Goal: Information Seeking & Learning: Learn about a topic

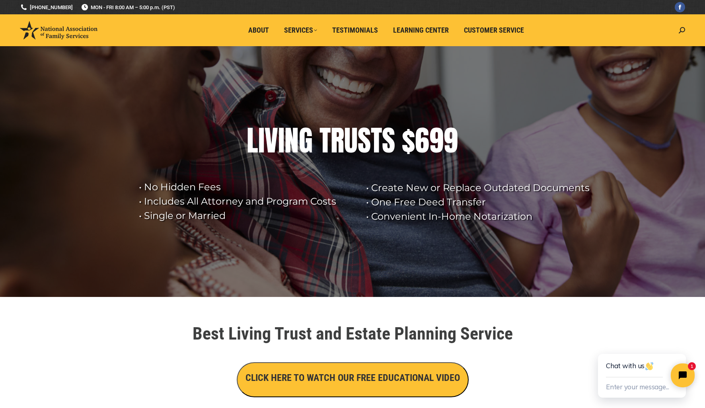
click at [192, 81] on rs-layer at bounding box center [352, 171] width 705 height 251
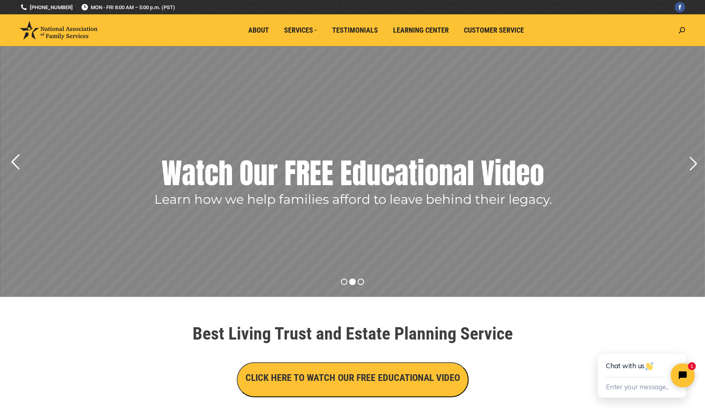
click at [16, 162] on rs-arrow at bounding box center [15, 162] width 20 height 20
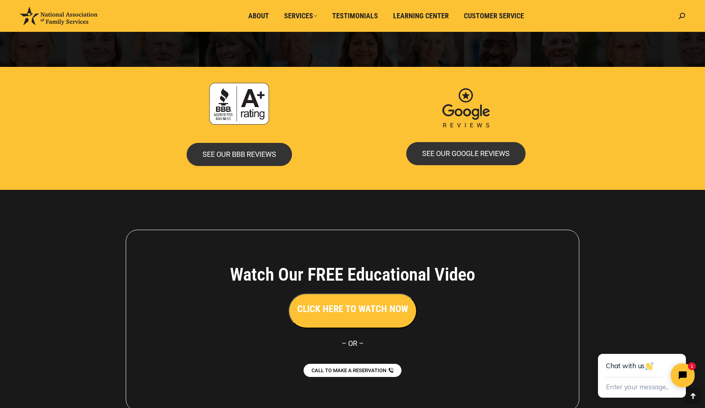
scroll to position [1683, 0]
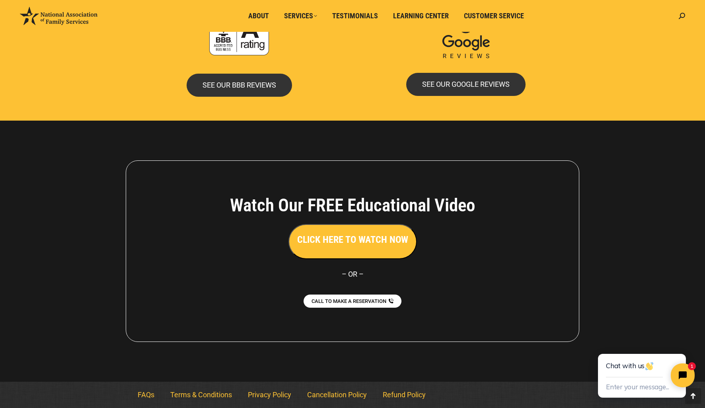
click at [139, 80] on div "SEE OUR BBB REVIEWS" at bounding box center [239, 85] width 219 height 23
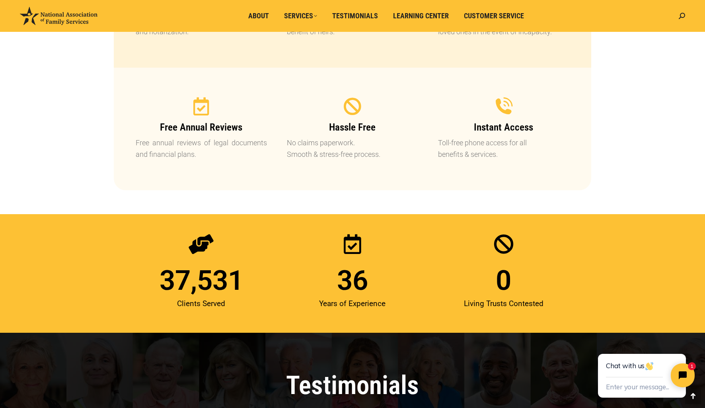
scroll to position [767, 0]
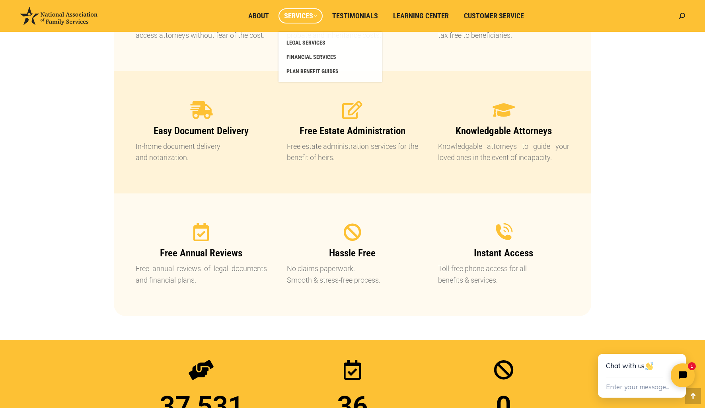
click at [300, 18] on span "Services" at bounding box center [300, 16] width 33 height 9
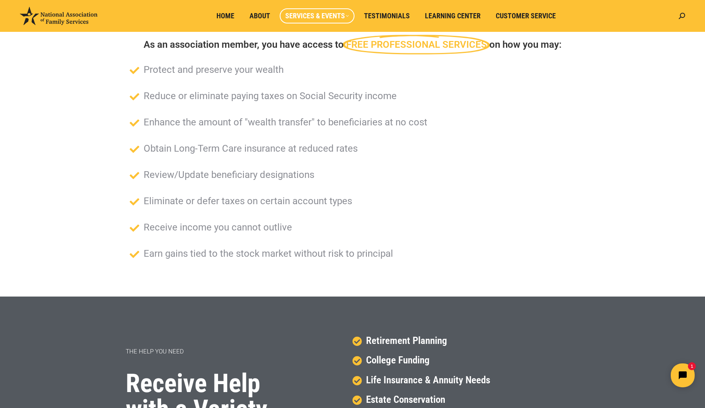
scroll to position [80, 0]
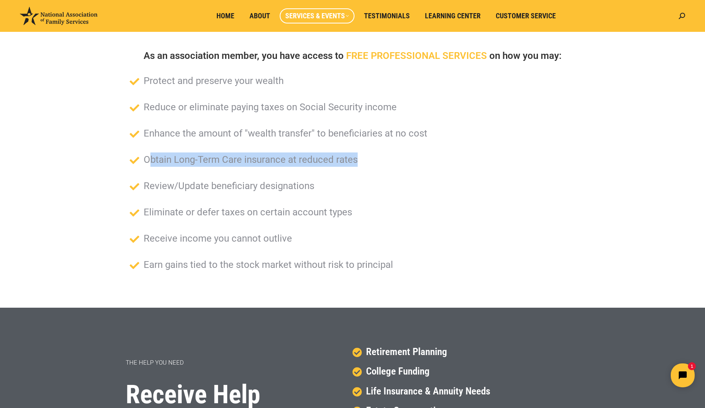
drag, startPoint x: 149, startPoint y: 160, endPoint x: 367, endPoint y: 162, distance: 218.1
click at [367, 162] on li "Obtain Long-Term Care insurance at reduced rates" at bounding box center [353, 162] width 446 height 20
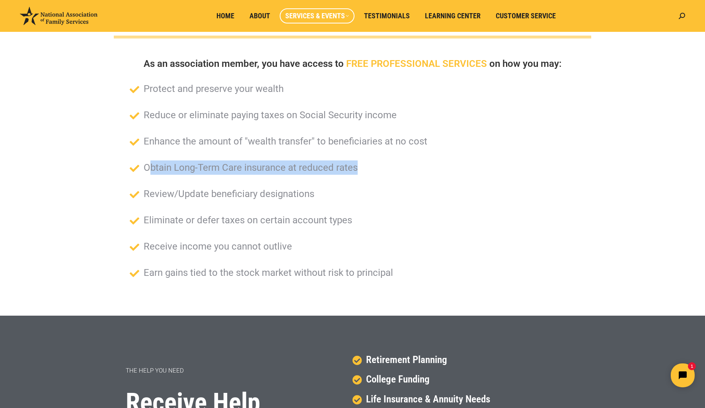
scroll to position [0, 0]
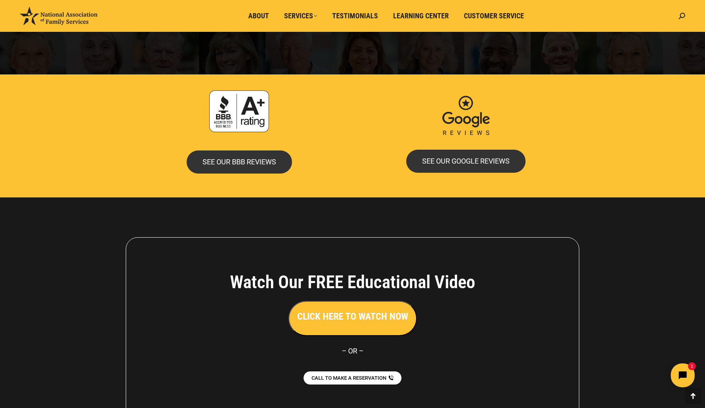
scroll to position [1683, 0]
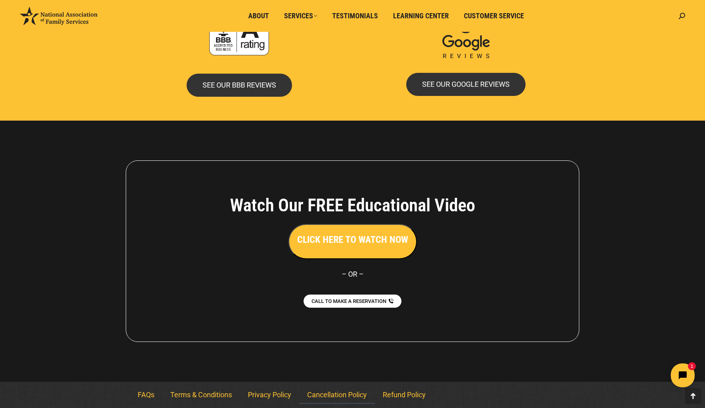
click at [330, 396] on link "Cancellation Policy" at bounding box center [337, 395] width 76 height 18
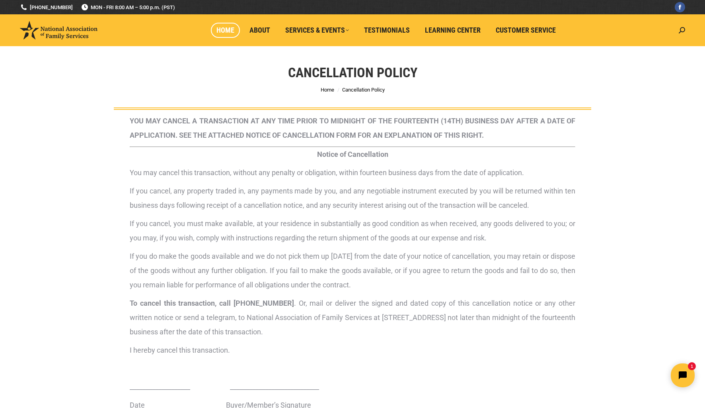
click at [227, 27] on span "Home" at bounding box center [226, 30] width 18 height 9
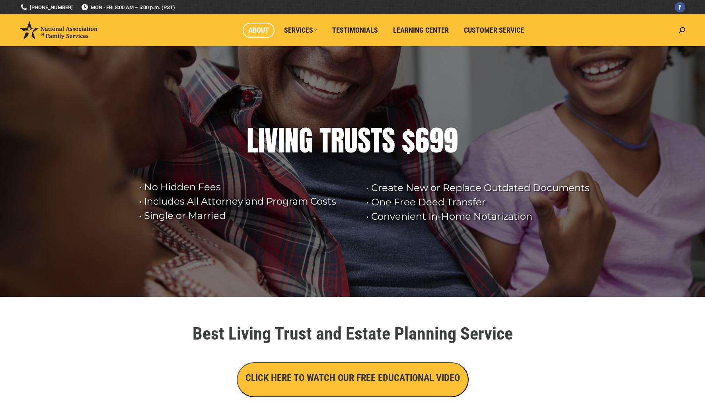
click at [259, 28] on span "About" at bounding box center [258, 30] width 21 height 9
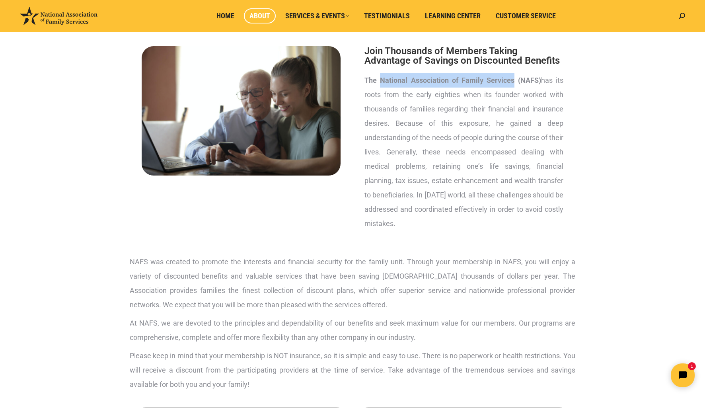
drag, startPoint x: 381, startPoint y: 80, endPoint x: 512, endPoint y: 79, distance: 131.4
click at [512, 79] on strong "The National Association of Family Services (NAFS)" at bounding box center [453, 80] width 177 height 8
